Goal: Contribute content: Add original content to the website for others to see

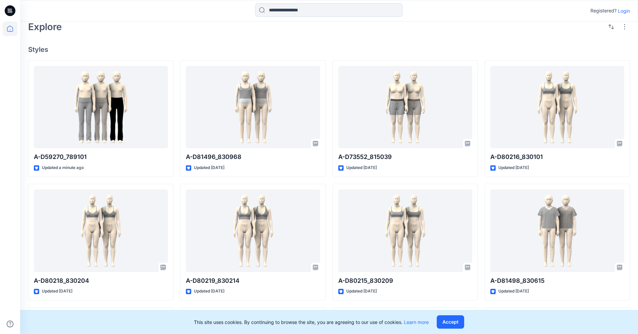
scroll to position [134, 0]
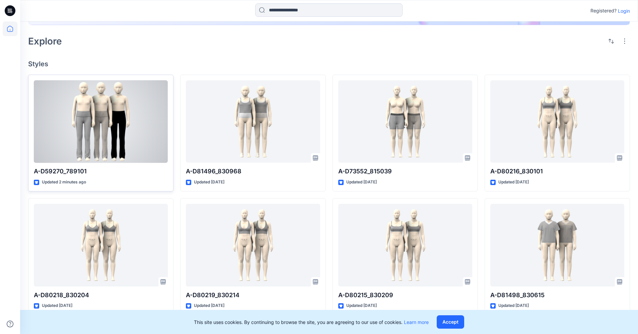
click at [115, 125] on div at bounding box center [101, 121] width 134 height 83
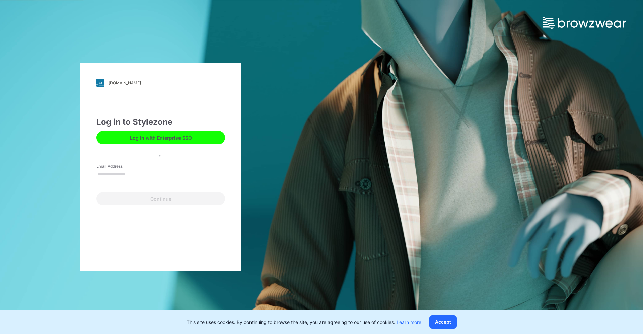
click at [193, 140] on button "Log in with Enterprise SSO" at bounding box center [160, 137] width 129 height 13
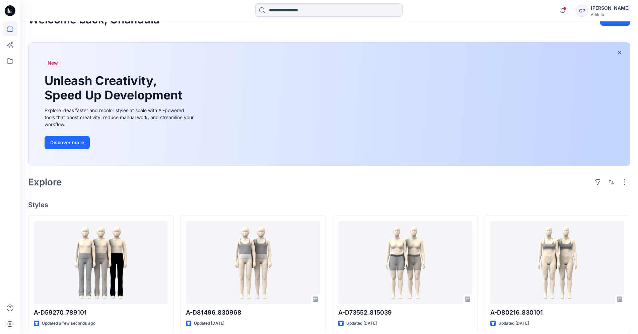
scroll to position [67, 0]
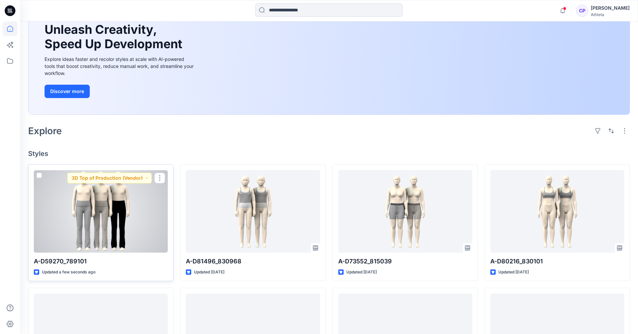
click at [125, 216] on div at bounding box center [101, 211] width 134 height 83
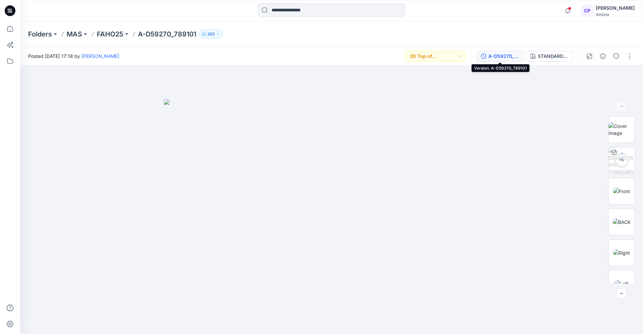
click at [503, 54] on div "A-D59270_789101" at bounding box center [503, 56] width 31 height 7
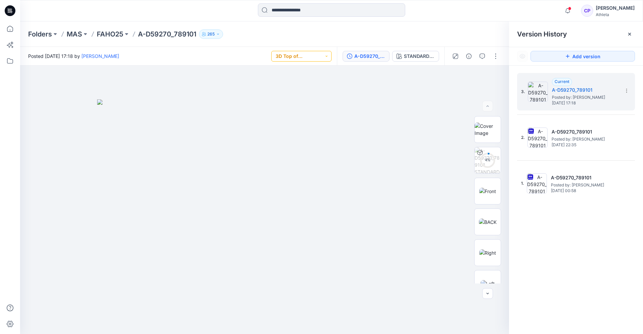
click at [324, 55] on button "3D Top of Production (Vendor)" at bounding box center [301, 56] width 60 height 11
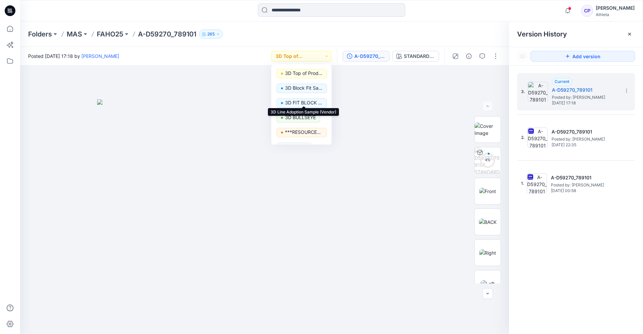
scroll to position [84, 0]
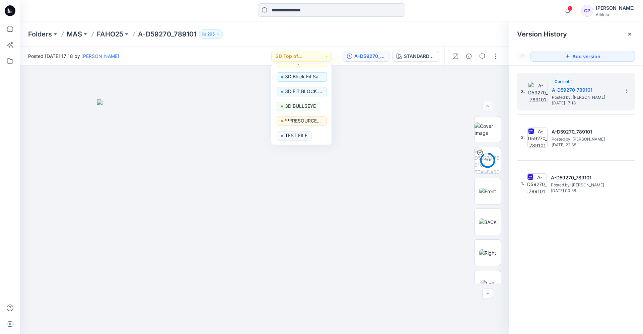
click at [459, 27] on div "Folders MAS FAHO25 A-D59270_789101 265" at bounding box center [331, 33] width 623 height 25
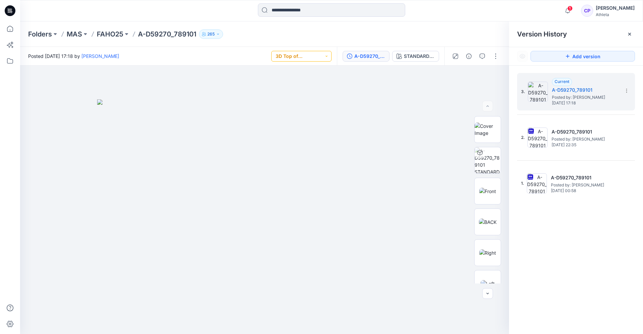
click at [314, 58] on button "3D Top of Production (Vendor)" at bounding box center [301, 56] width 60 height 11
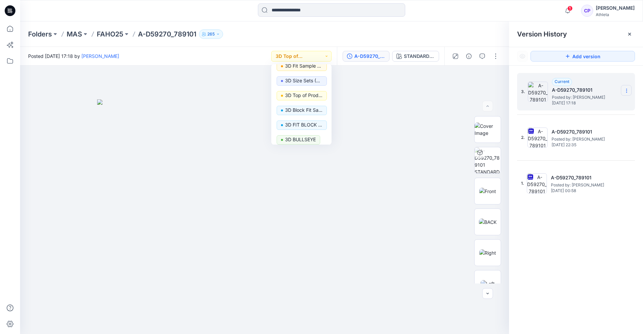
click at [624, 89] on section at bounding box center [626, 90] width 11 height 11
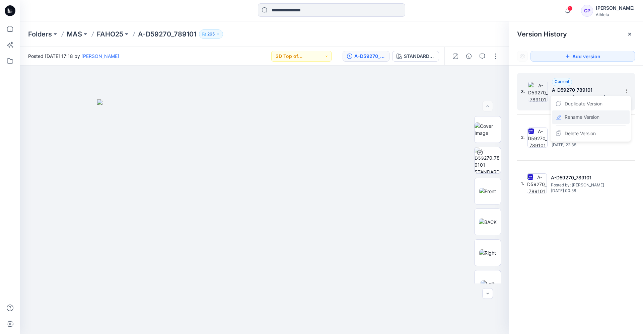
click at [582, 117] on span "Rename Version" at bounding box center [582, 117] width 35 height 8
type input "**********"
click at [579, 259] on div "**********" at bounding box center [576, 205] width 134 height 278
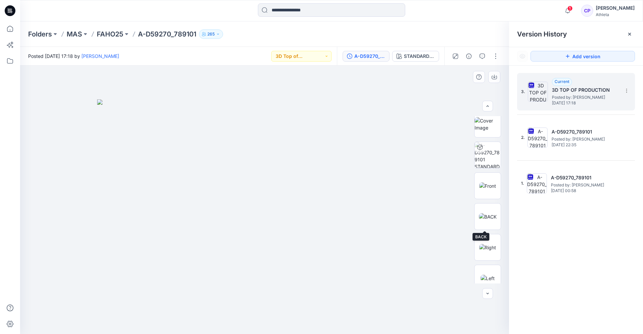
scroll to position [0, 0]
click at [495, 55] on button "button" at bounding box center [495, 56] width 11 height 11
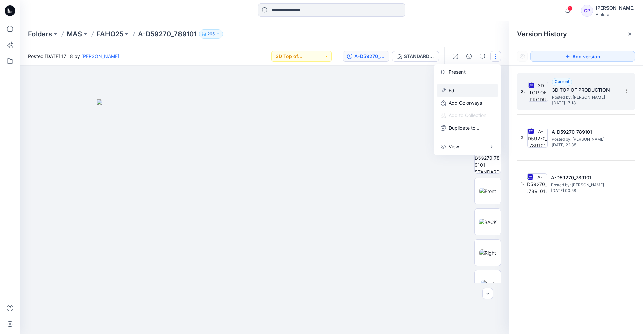
click at [456, 91] on p "Edit" at bounding box center [453, 90] width 8 height 7
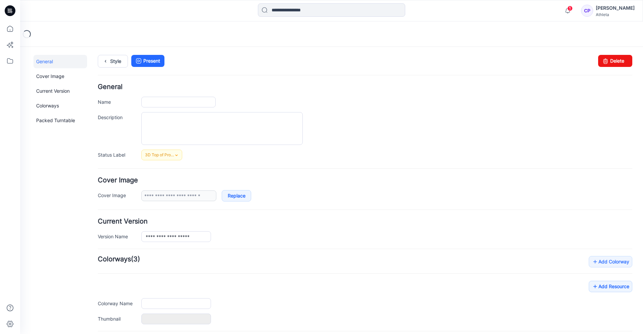
type input "**********"
type textarea "**********"
type input "**********"
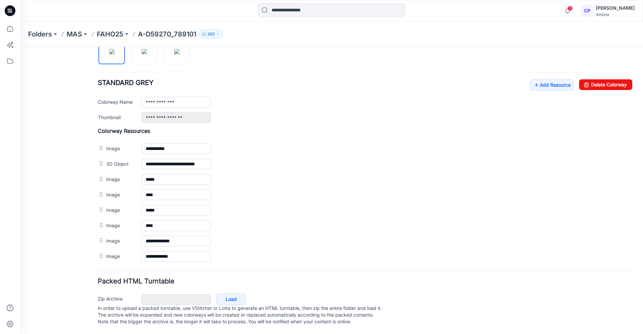
scroll to position [243, 0]
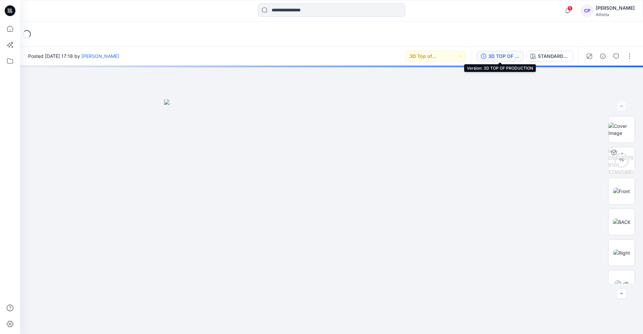
click at [500, 58] on div "3D TOP OF PRODUCTION" at bounding box center [503, 56] width 31 height 7
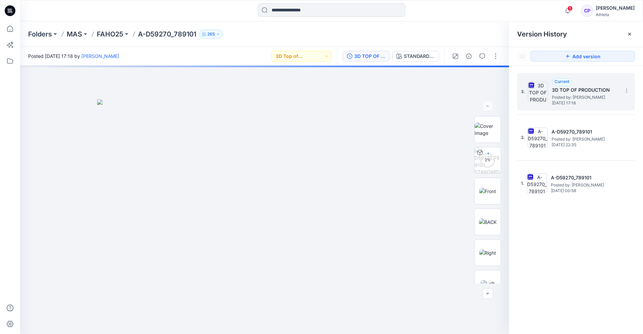
click at [581, 96] on span "Posted by: Chandula Pathirana" at bounding box center [585, 97] width 67 height 7
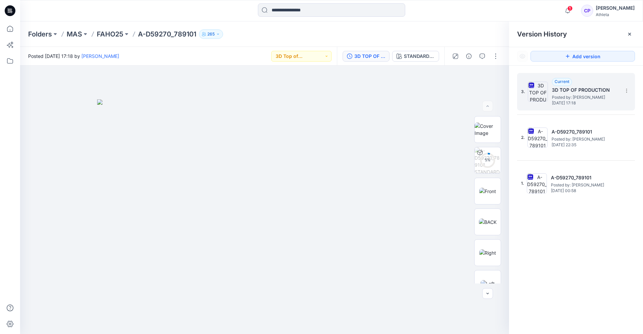
click at [579, 91] on h5 "3D TOP OF PRODUCTION" at bounding box center [585, 90] width 67 height 8
click at [493, 56] on button "button" at bounding box center [495, 56] width 11 height 11
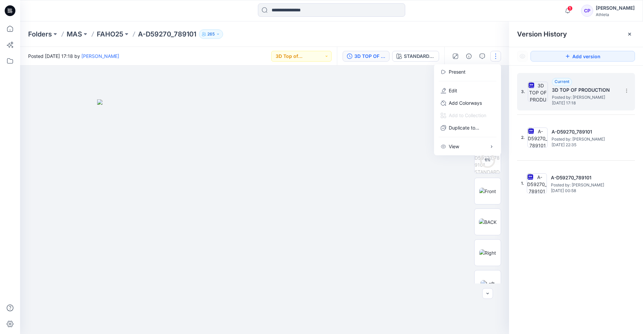
click at [572, 91] on h5 "3D TOP OF PRODUCTION" at bounding box center [585, 90] width 67 height 8
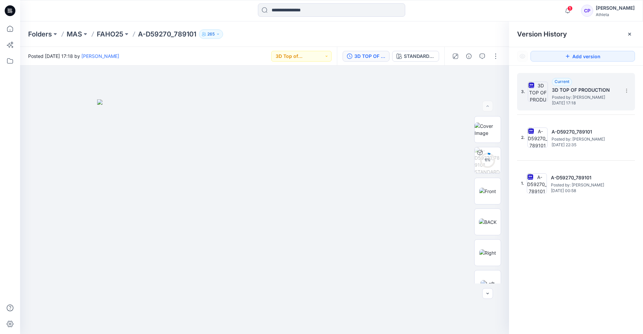
click at [572, 91] on h5 "3D TOP OF PRODUCTION" at bounding box center [585, 90] width 67 height 8
click at [494, 56] on button "button" at bounding box center [495, 56] width 11 height 11
click at [454, 88] on p "Edit" at bounding box center [453, 90] width 8 height 7
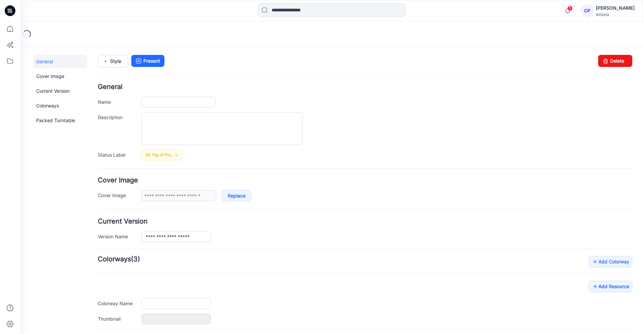
type input "**********"
type textarea "**********"
type input "**********"
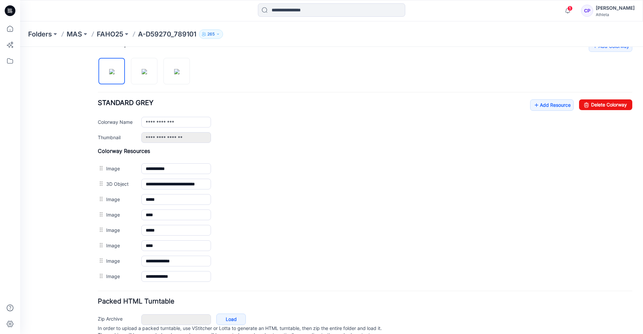
scroll to position [243, 0]
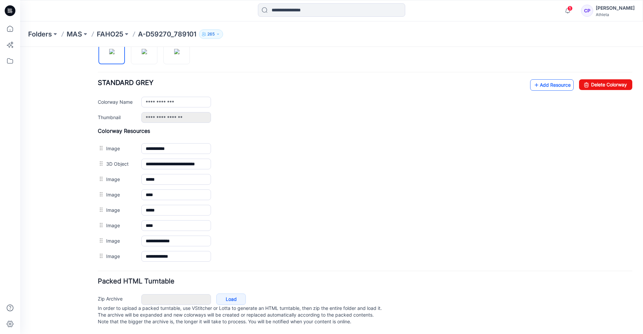
click at [543, 79] on link "Add Resource" at bounding box center [552, 84] width 44 height 11
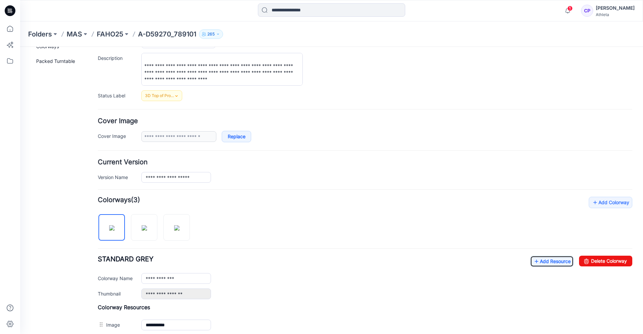
scroll to position [67, 0]
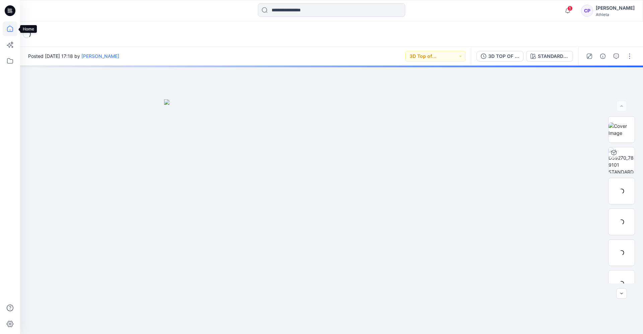
click at [9, 27] on icon at bounding box center [10, 28] width 15 height 15
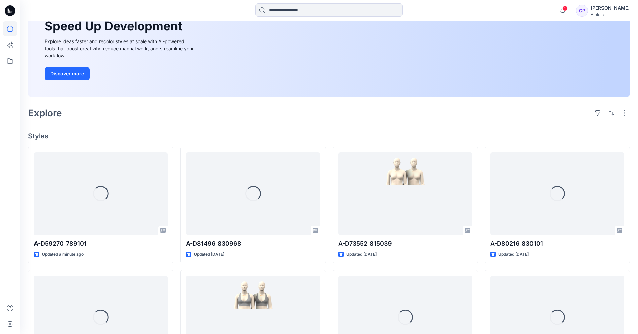
scroll to position [101, 0]
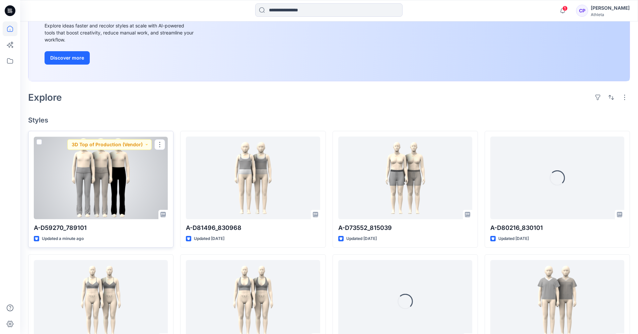
click at [114, 189] on div at bounding box center [101, 178] width 134 height 83
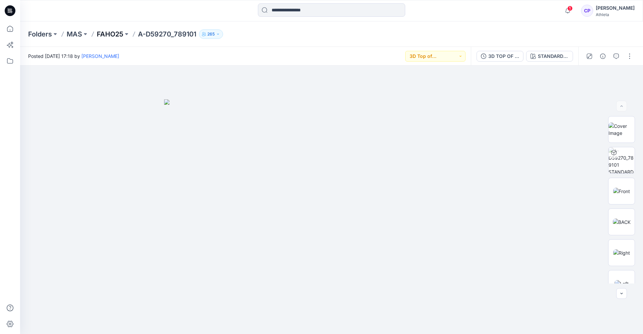
click at [113, 33] on p "FAHO25" at bounding box center [110, 33] width 26 height 9
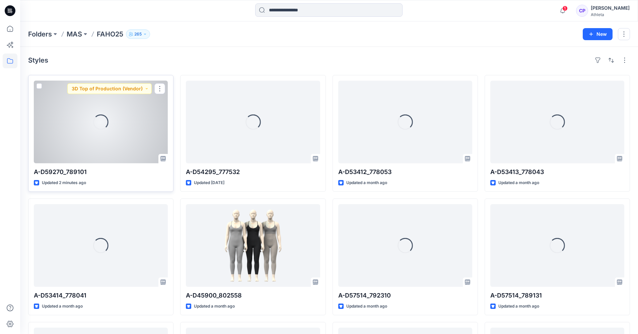
click at [124, 135] on div "Loading..." at bounding box center [101, 122] width 134 height 83
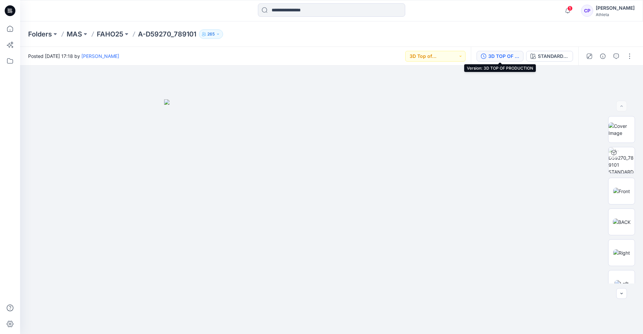
click at [505, 58] on div "3D TOP OF PRODUCTION" at bounding box center [503, 56] width 31 height 7
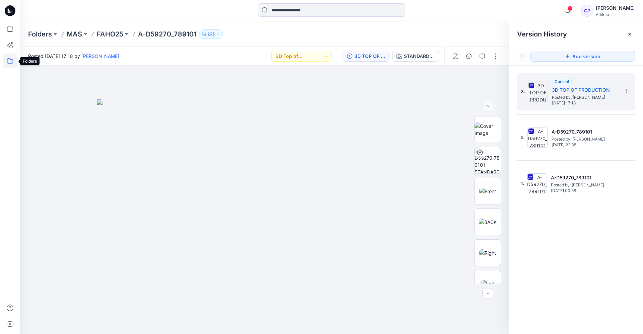
click at [12, 58] on icon at bounding box center [10, 61] width 15 height 15
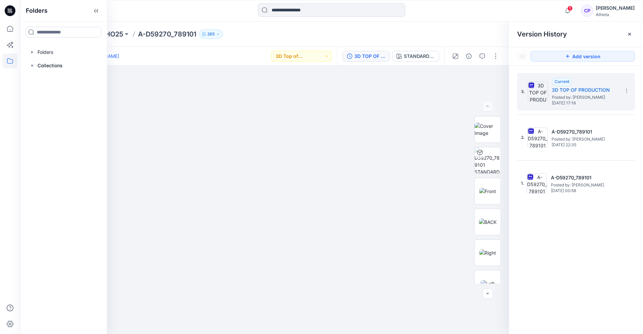
click at [167, 5] on div at bounding box center [98, 10] width 156 height 15
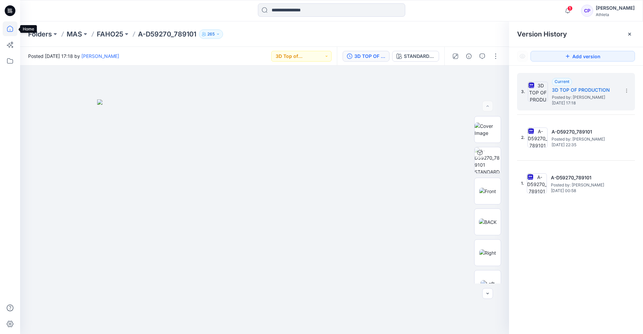
click at [9, 29] on icon at bounding box center [10, 28] width 15 height 15
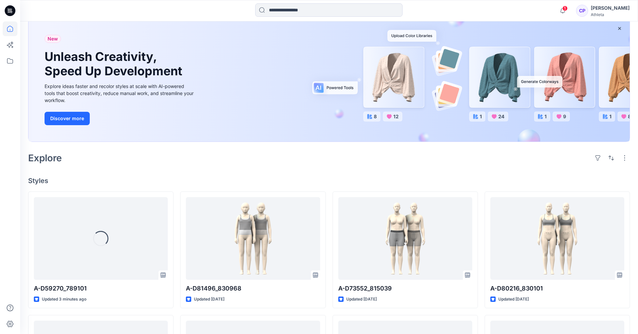
scroll to position [67, 0]
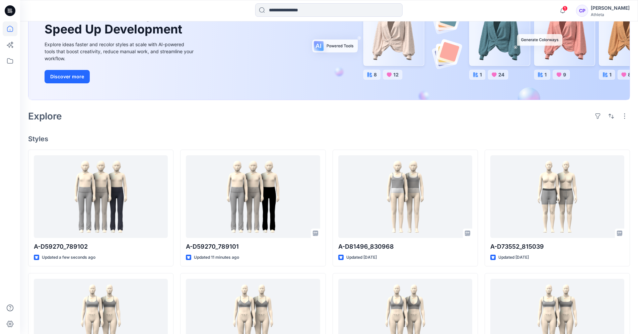
scroll to position [101, 0]
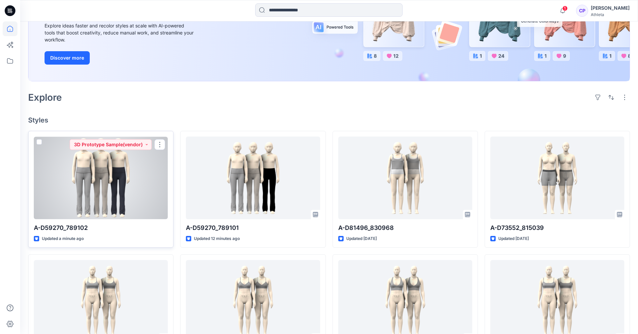
click at [105, 177] on div at bounding box center [101, 178] width 134 height 83
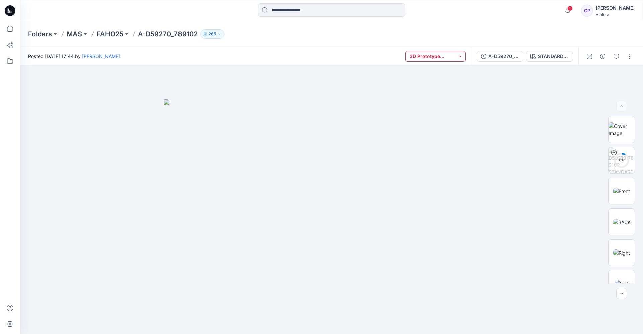
click at [458, 58] on button "3D Prototype Sample(vendor)" at bounding box center [435, 56] width 60 height 11
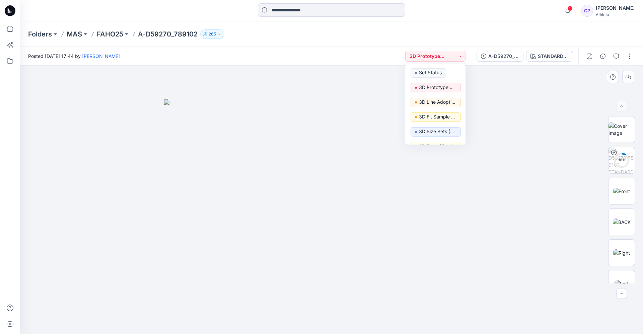
click at [508, 94] on div at bounding box center [331, 200] width 623 height 269
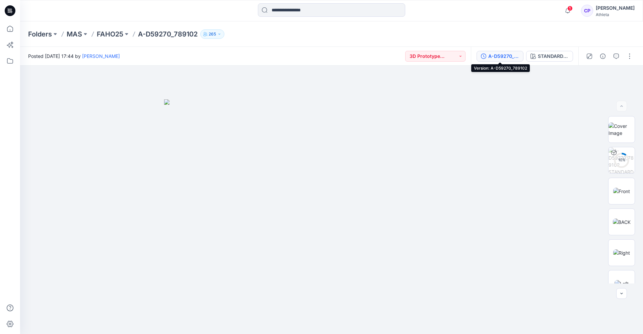
click at [498, 59] on div "A-D59270_789102" at bounding box center [503, 56] width 31 height 7
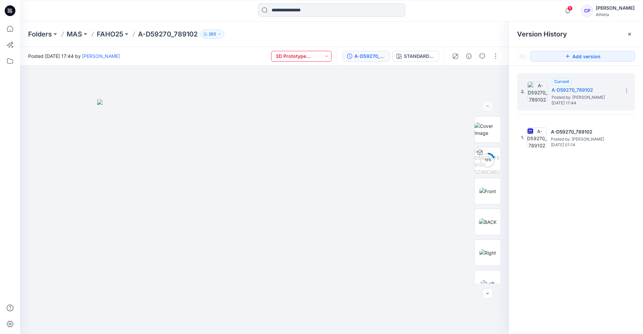
click at [319, 55] on button "3D Prototype Sample(vendor)" at bounding box center [301, 56] width 60 height 11
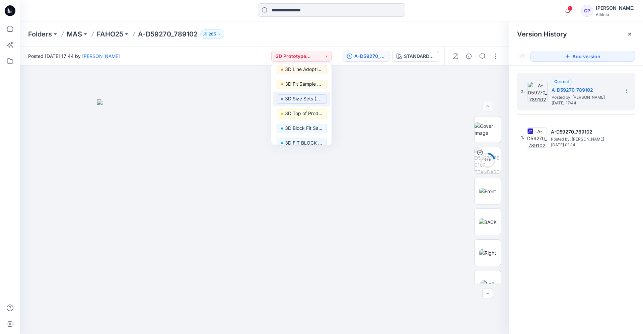
scroll to position [34, 0]
click at [303, 114] on p "3D Top of Production (Vendor)" at bounding box center [304, 113] width 38 height 9
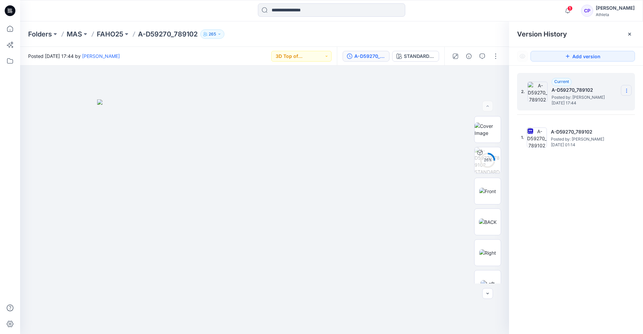
click at [626, 89] on icon at bounding box center [626, 90] width 5 height 5
click at [588, 115] on span "Rename Version" at bounding box center [582, 117] width 35 height 8
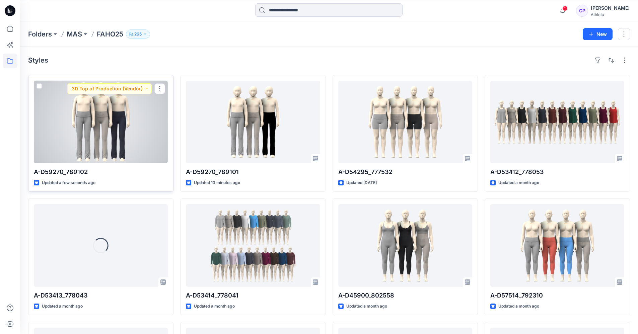
click at [122, 133] on div at bounding box center [101, 122] width 134 height 83
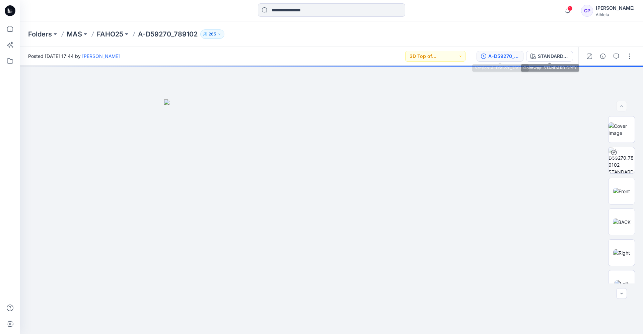
click at [511, 56] on div "A-D59270_789102" at bounding box center [503, 56] width 31 height 7
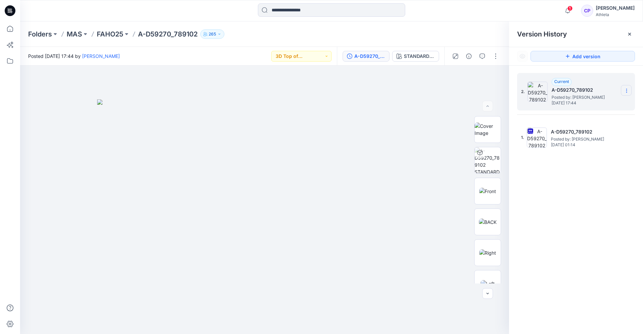
click at [625, 92] on icon at bounding box center [626, 90] width 5 height 5
click at [581, 116] on span "Rename Version" at bounding box center [582, 117] width 35 height 8
type input "**********"
click at [588, 200] on div "**********" at bounding box center [576, 205] width 134 height 278
click at [469, 60] on button "button" at bounding box center [469, 56] width 11 height 11
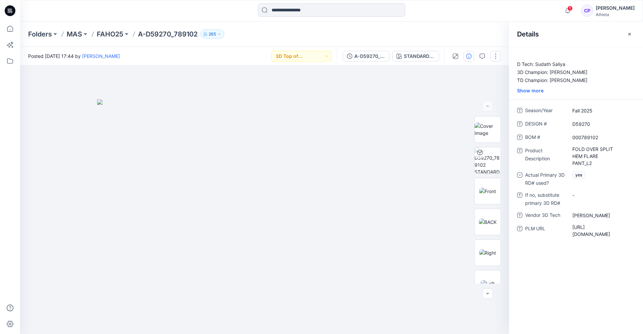
click at [498, 58] on button "button" at bounding box center [495, 56] width 11 height 11
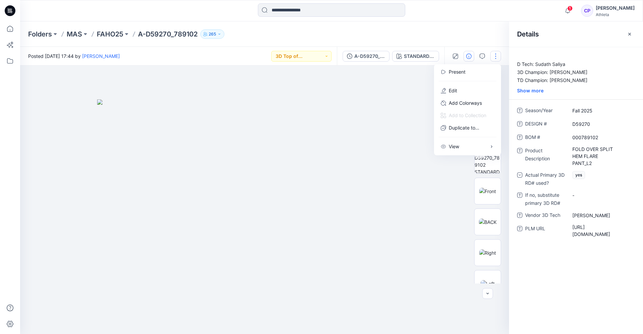
click at [402, 104] on img at bounding box center [264, 217] width 335 height 235
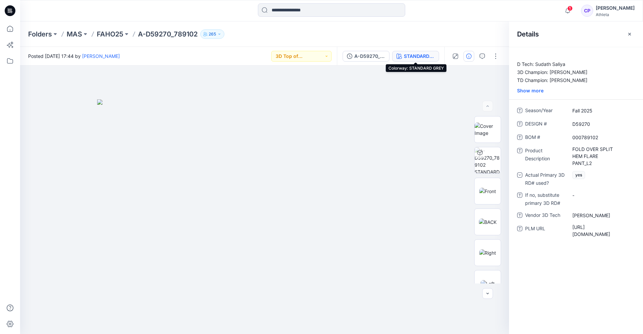
click at [419, 58] on div "STANDARD GREY" at bounding box center [419, 56] width 31 height 7
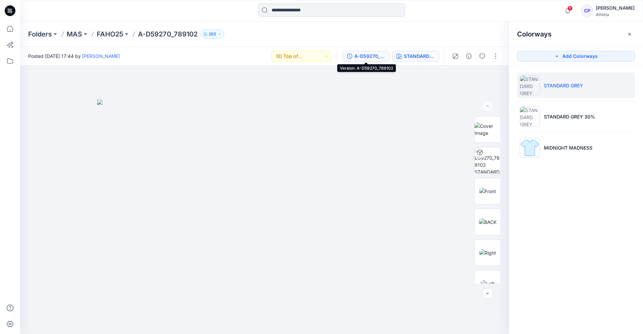
click at [376, 56] on div "A-D59270_789102" at bounding box center [369, 56] width 31 height 7
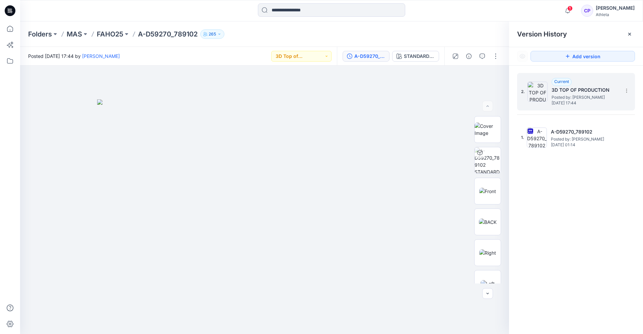
click at [565, 100] on span "Posted by: Chandula Pathirana" at bounding box center [585, 97] width 67 height 7
click at [470, 54] on icon "button" at bounding box center [468, 56] width 5 height 5
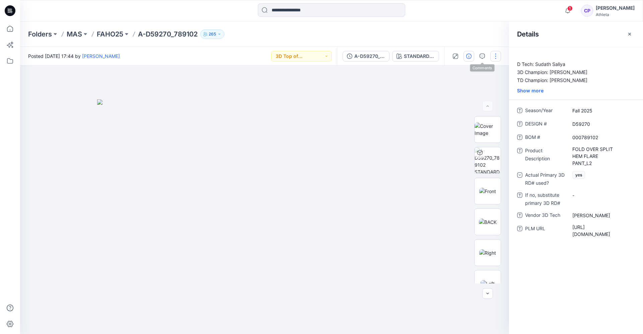
click at [494, 54] on button "button" at bounding box center [495, 56] width 11 height 11
click at [456, 91] on p "Edit" at bounding box center [453, 90] width 8 height 7
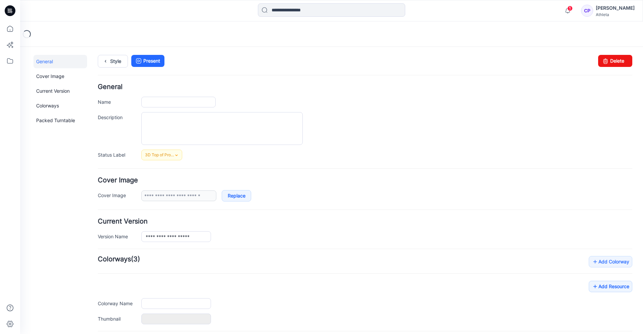
type input "**********"
type textarea "**********"
type input "**********"
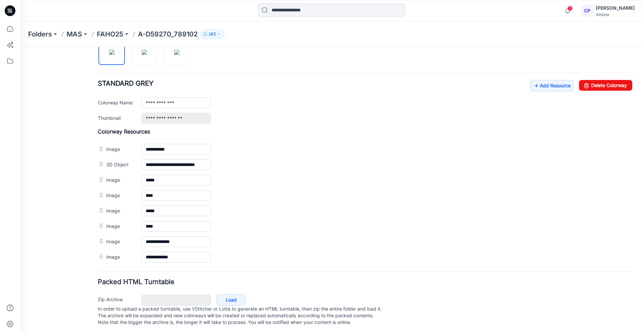
scroll to position [243, 0]
click at [539, 80] on link "Add Resource" at bounding box center [552, 84] width 44 height 11
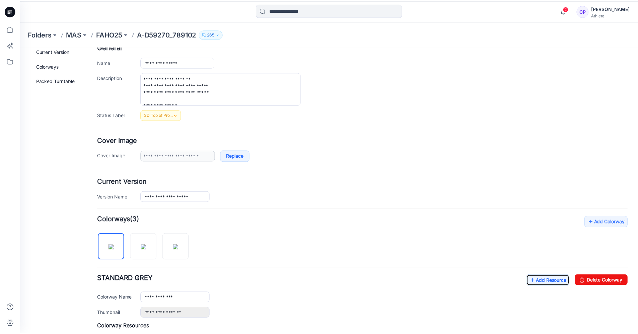
scroll to position [0, 0]
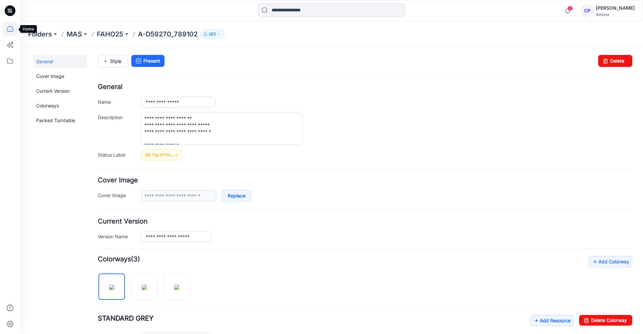
click at [9, 27] on icon at bounding box center [10, 28] width 15 height 15
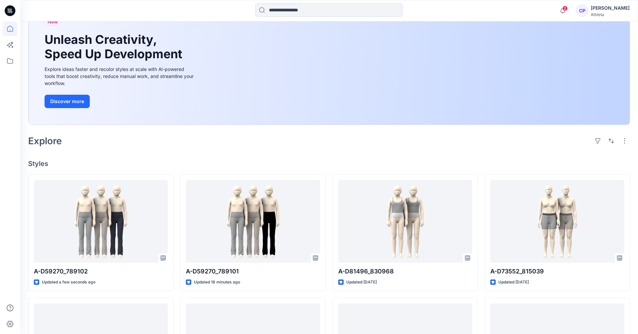
scroll to position [67, 0]
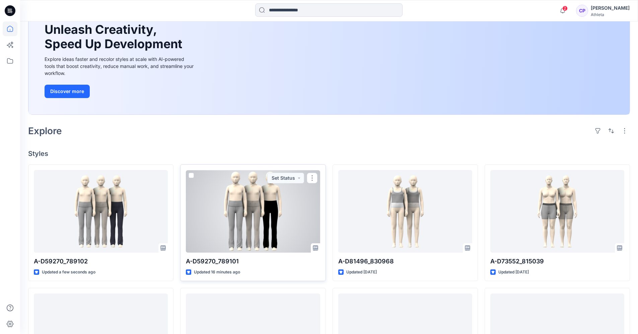
click at [248, 220] on div at bounding box center [253, 211] width 134 height 83
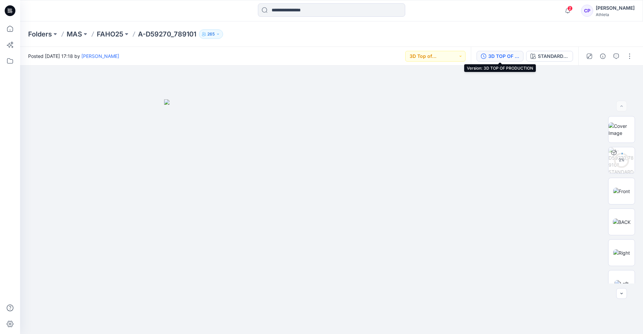
click at [502, 56] on div "3D TOP OF PRODUCTION" at bounding box center [503, 56] width 31 height 7
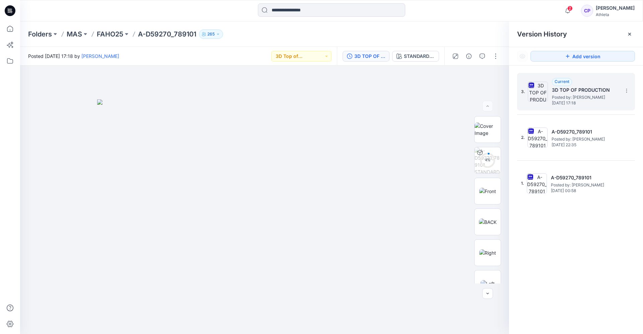
click at [571, 92] on h5 "3D TOP OF PRODUCTION" at bounding box center [585, 90] width 67 height 8
click at [470, 56] on icon "button" at bounding box center [468, 56] width 5 height 5
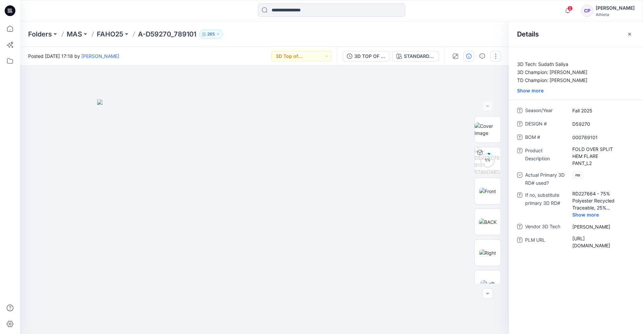
click at [494, 56] on button "button" at bounding box center [495, 56] width 11 height 11
click at [461, 88] on button "Edit" at bounding box center [468, 90] width 62 height 12
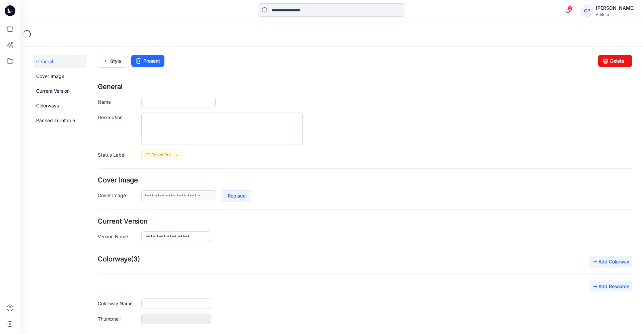
type input "**********"
type textarea "**********"
type input "**********"
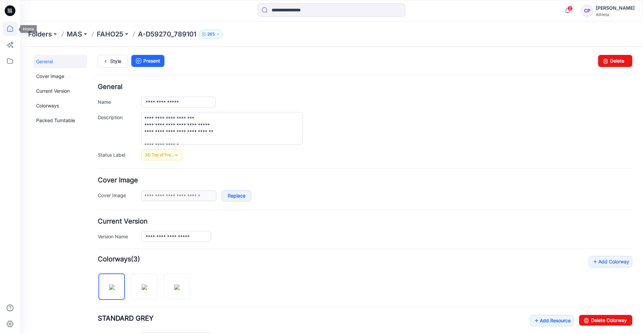
click at [13, 29] on icon at bounding box center [10, 29] width 6 height 6
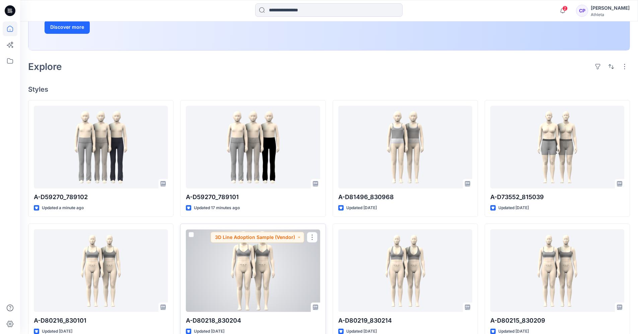
scroll to position [134, 0]
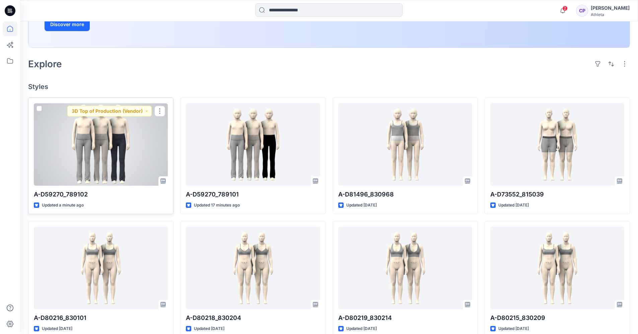
click at [104, 183] on div at bounding box center [101, 144] width 134 height 83
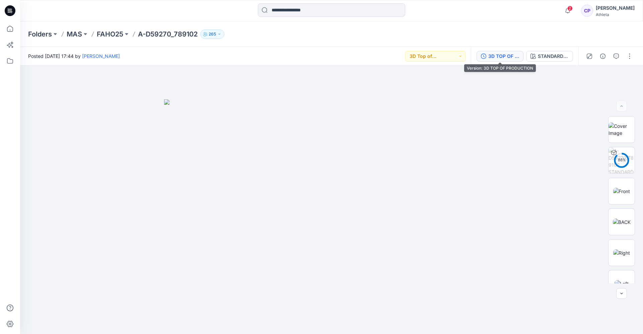
click at [503, 59] on div "3D TOP OF PRODUCTION" at bounding box center [503, 56] width 31 height 7
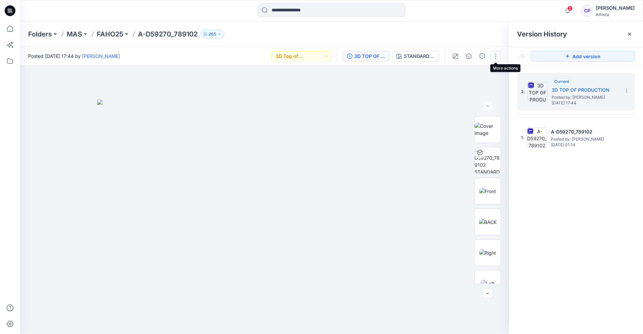
click at [494, 57] on button "button" at bounding box center [495, 56] width 11 height 11
click at [459, 87] on button "Edit" at bounding box center [468, 90] width 62 height 12
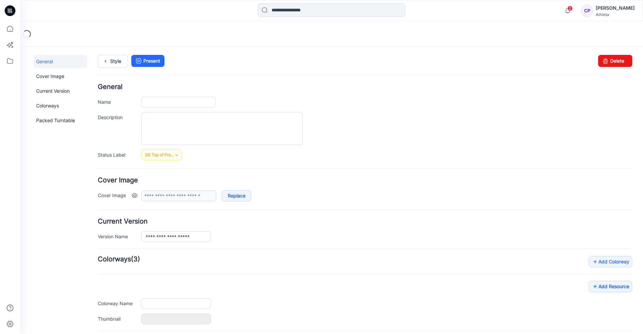
type input "**********"
type textarea "**********"
type input "**********"
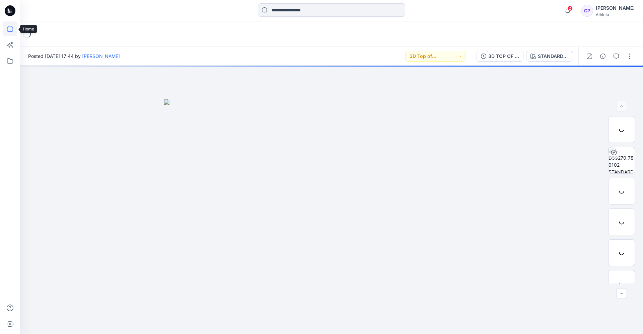
click at [13, 29] on icon at bounding box center [10, 29] width 6 height 6
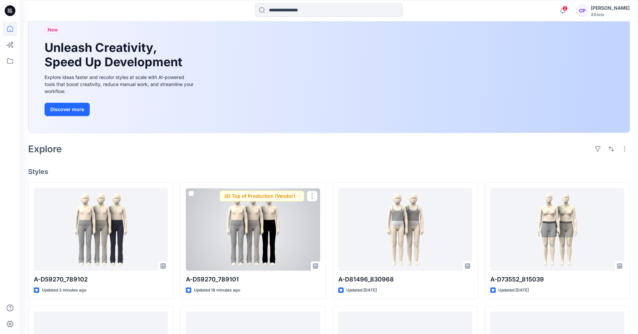
scroll to position [34, 0]
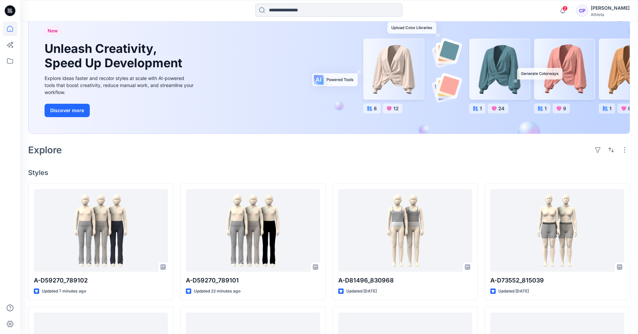
scroll to position [67, 0]
